Goal: Navigation & Orientation: Find specific page/section

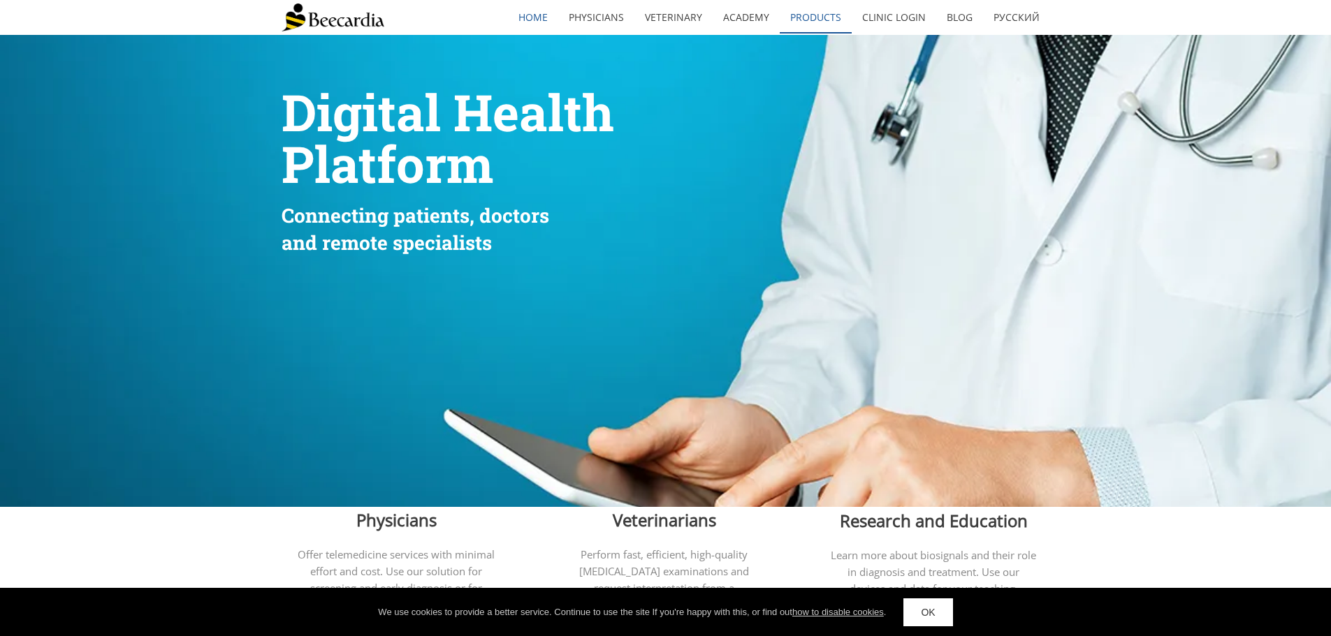
click at [823, 15] on link "Products" at bounding box center [815, 17] width 72 height 32
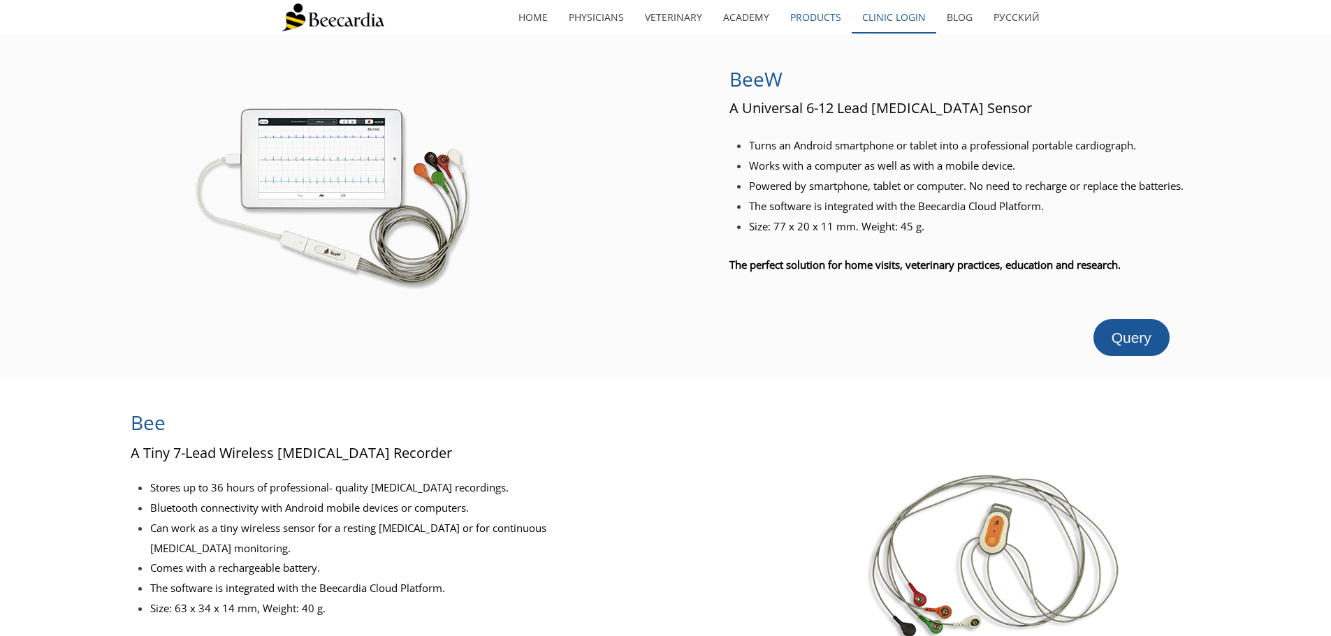
click at [895, 13] on link "Clinic Login" at bounding box center [893, 17] width 85 height 32
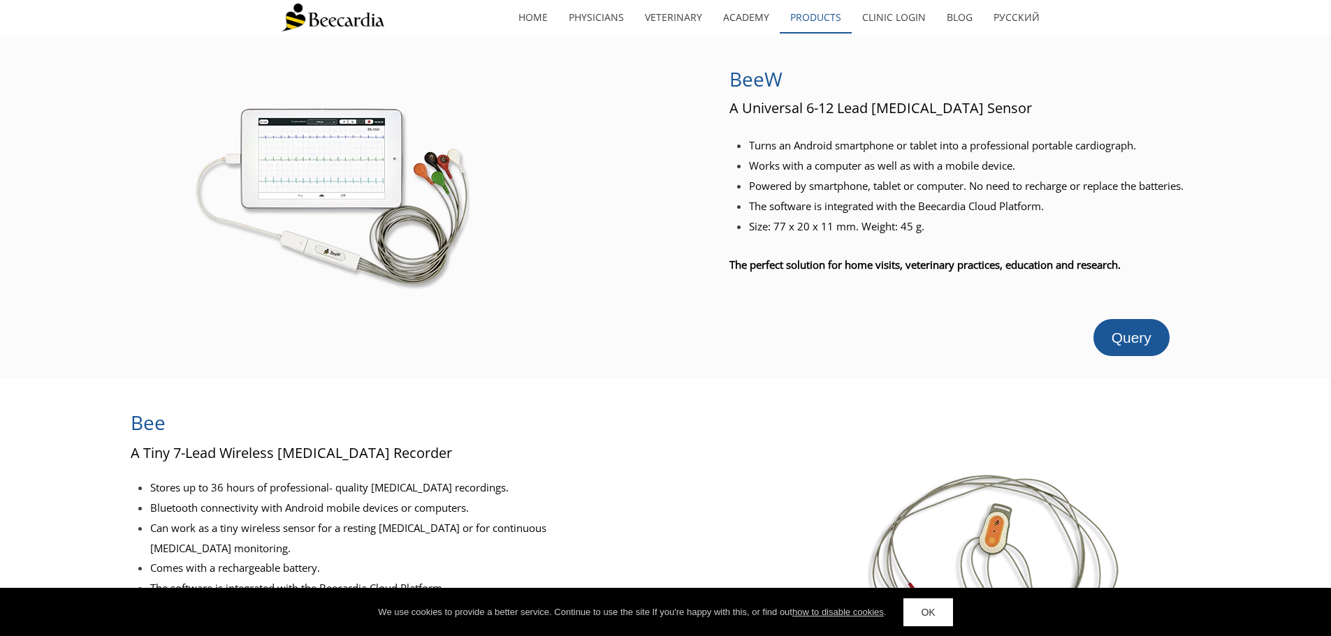
click at [825, 13] on link "Products" at bounding box center [815, 17] width 72 height 32
click at [604, 18] on link "Physicians" at bounding box center [596, 17] width 76 height 32
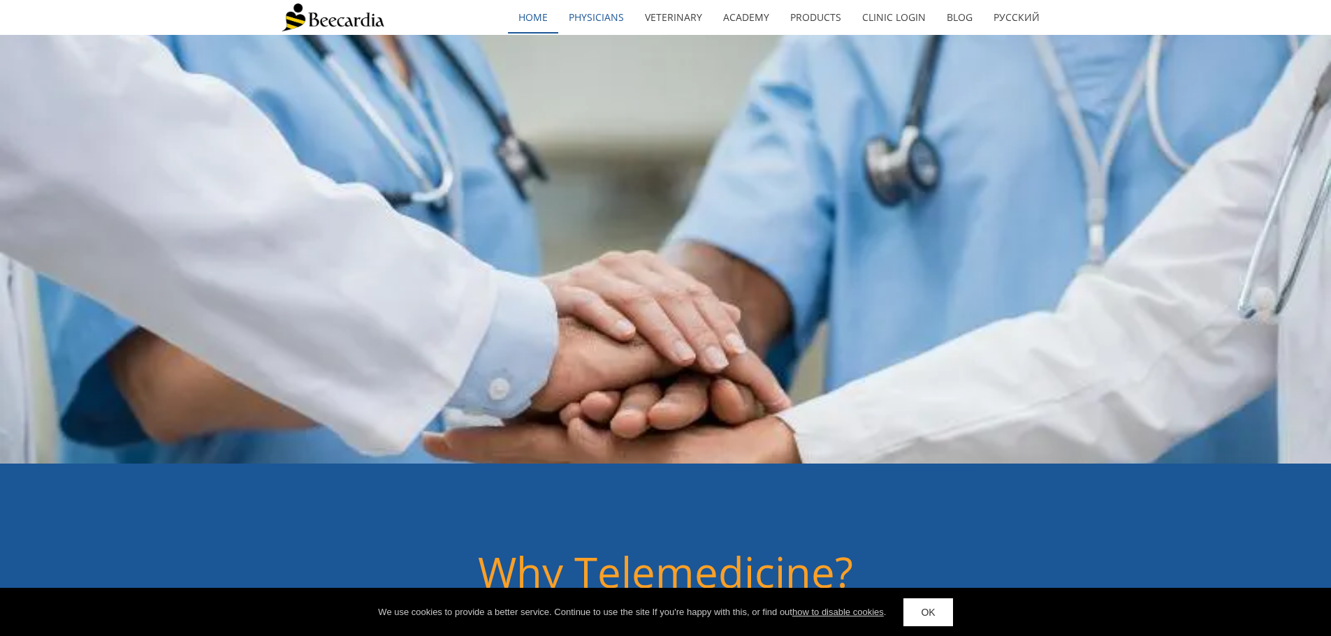
click at [546, 17] on link "home" at bounding box center [533, 17] width 50 height 32
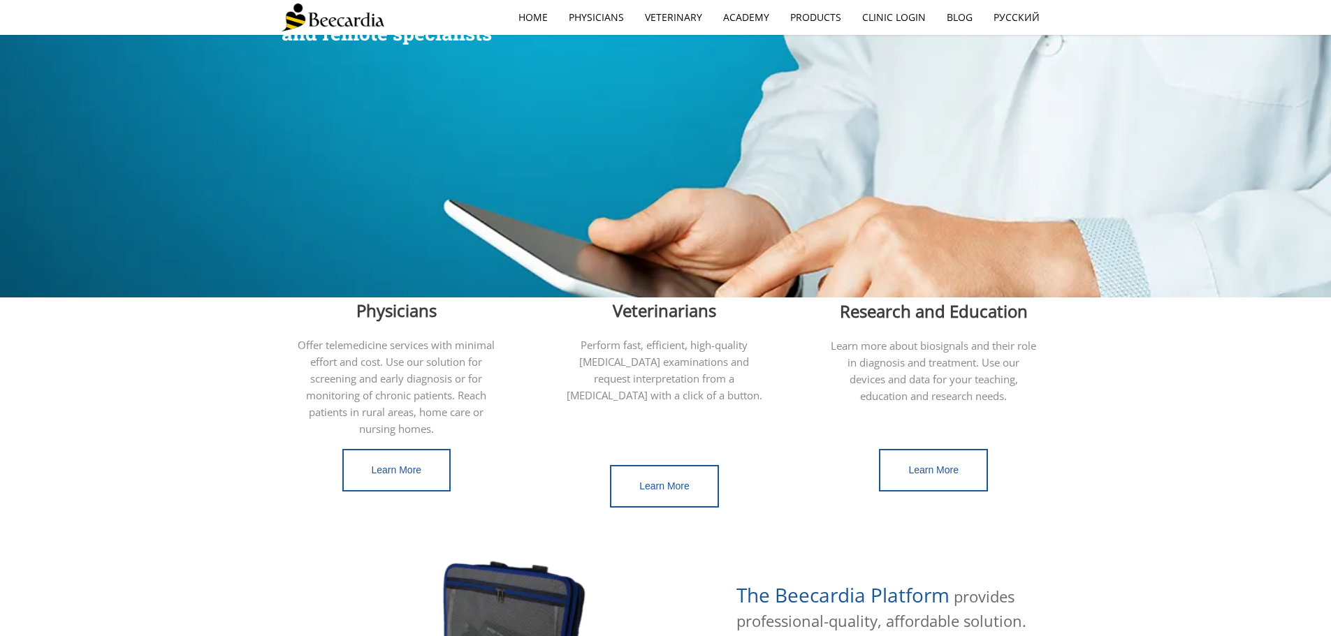
scroll to position [419, 0]
